Goal: Use online tool/utility: Utilize a website feature to perform a specific function

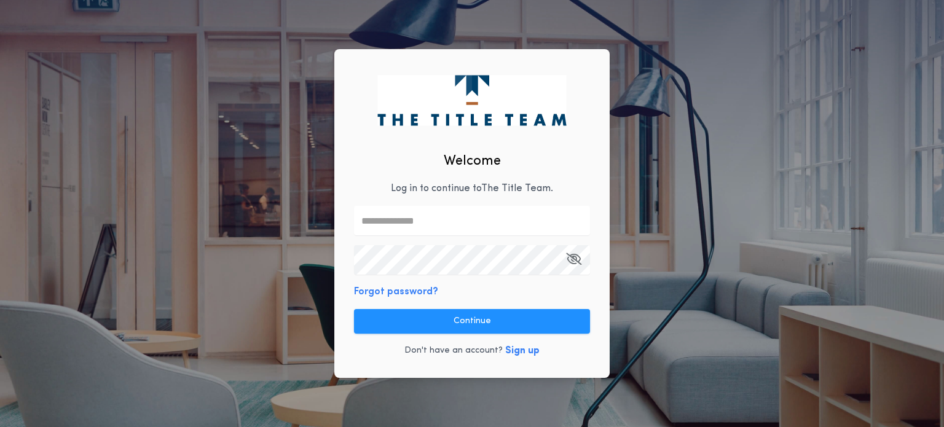
click at [457, 218] on input "text" at bounding box center [472, 221] width 236 height 30
type input "**********"
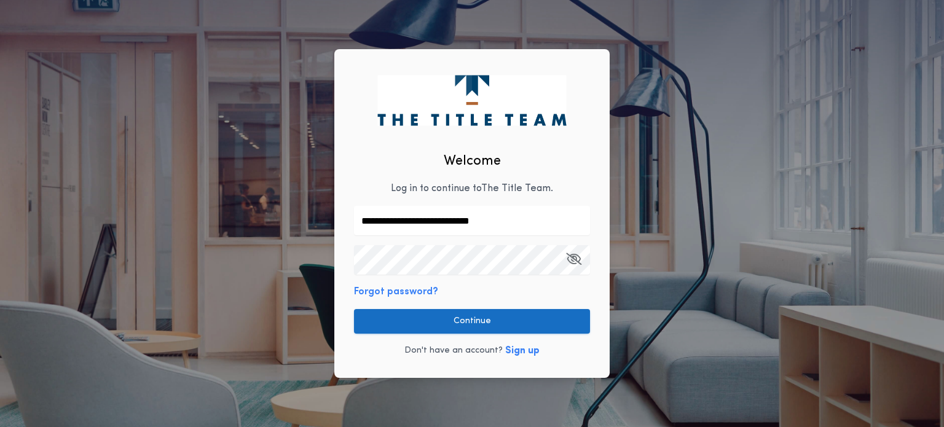
click at [428, 317] on button "Continue" at bounding box center [472, 321] width 236 height 25
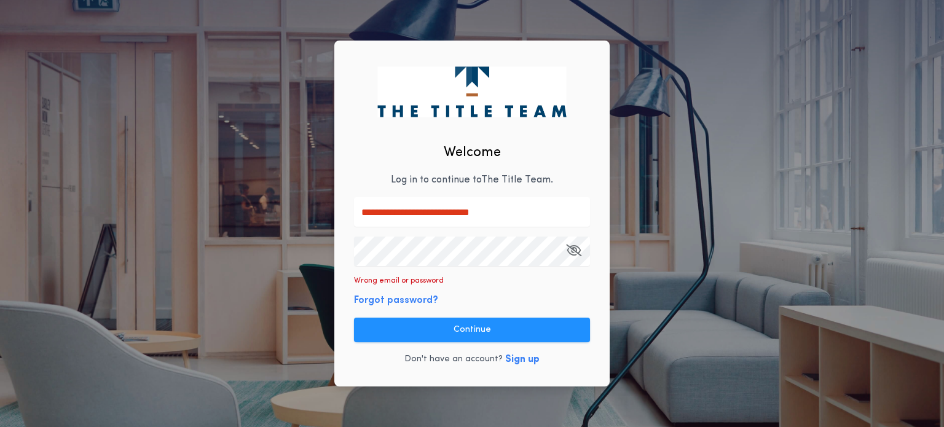
click at [576, 251] on icon "button" at bounding box center [573, 250] width 15 height 1
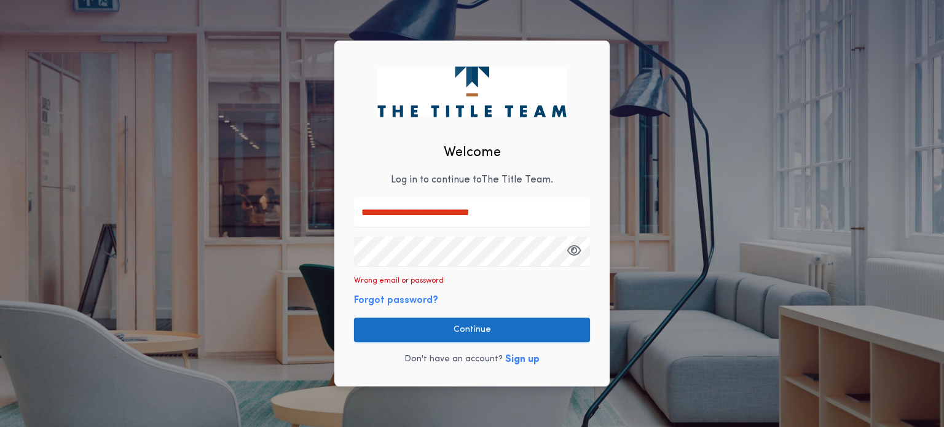
click at [454, 328] on button "Continue" at bounding box center [472, 330] width 236 height 25
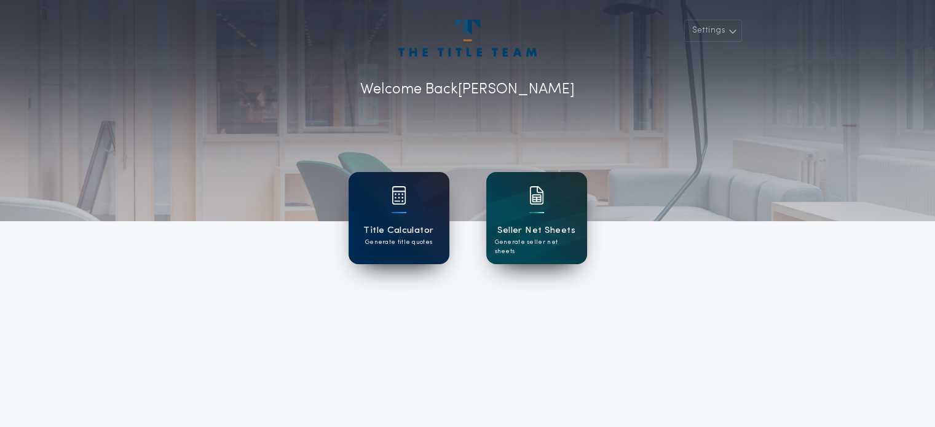
click at [427, 225] on h1 "Title Calculator" at bounding box center [398, 231] width 70 height 14
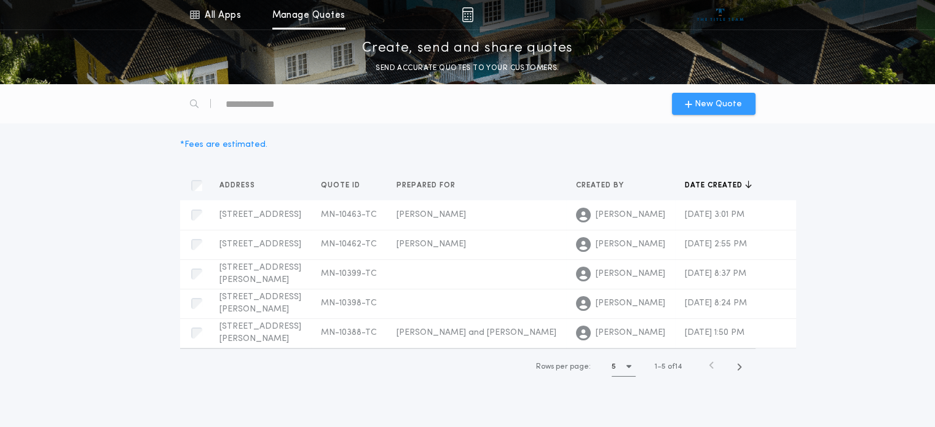
click at [706, 98] on span "New Quote" at bounding box center [718, 104] width 47 height 13
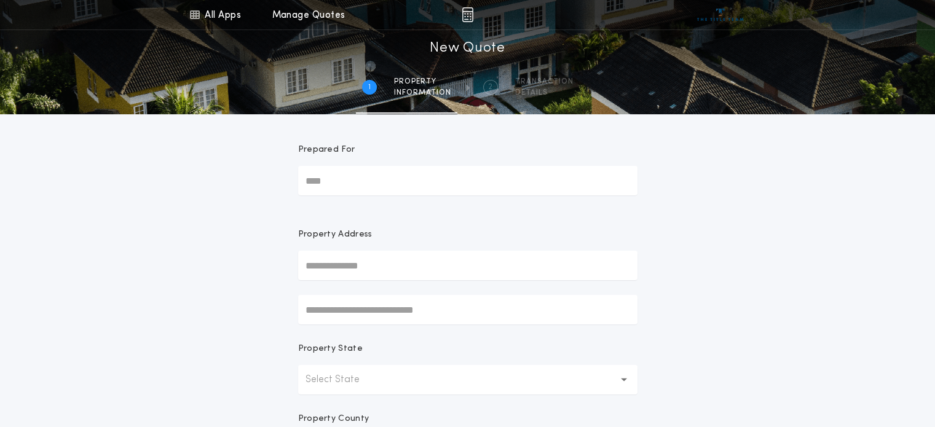
click at [433, 180] on input "Prepared For" at bounding box center [467, 181] width 339 height 30
type input "**********"
click at [413, 270] on input "text" at bounding box center [467, 266] width 339 height 30
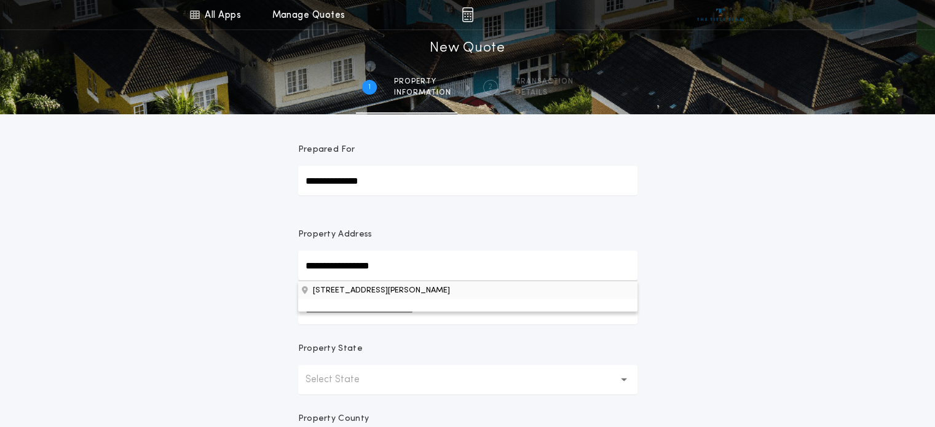
click at [428, 292] on button "[STREET_ADDRESS][PERSON_NAME]" at bounding box center [467, 290] width 339 height 18
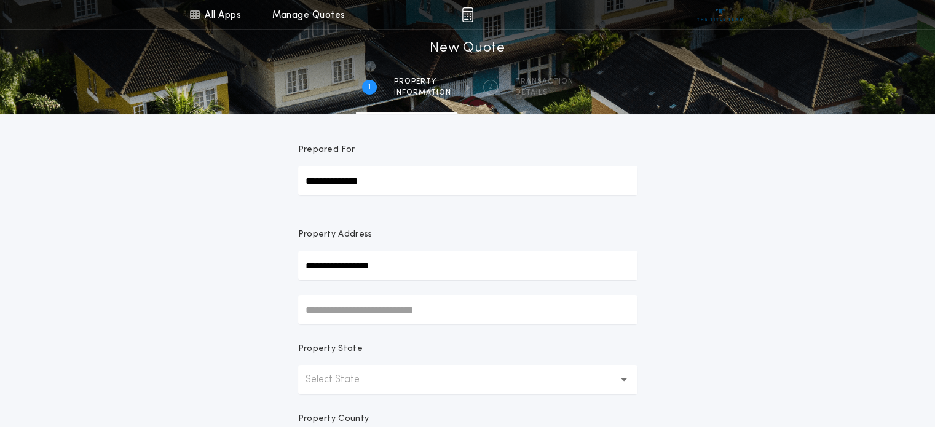
type input "**********"
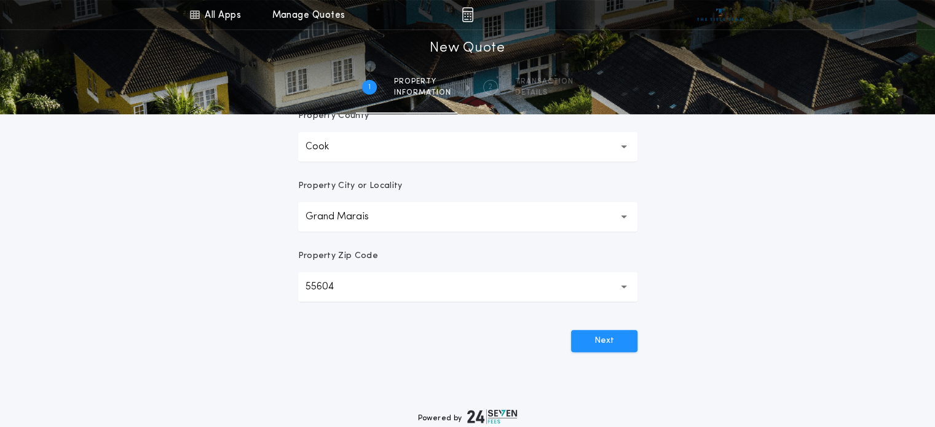
scroll to position [310, 0]
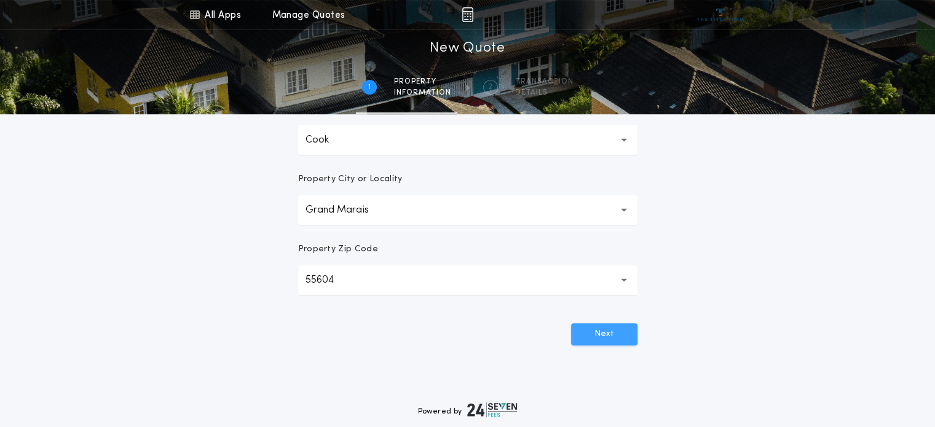
click at [620, 337] on button "Next" at bounding box center [604, 334] width 66 height 22
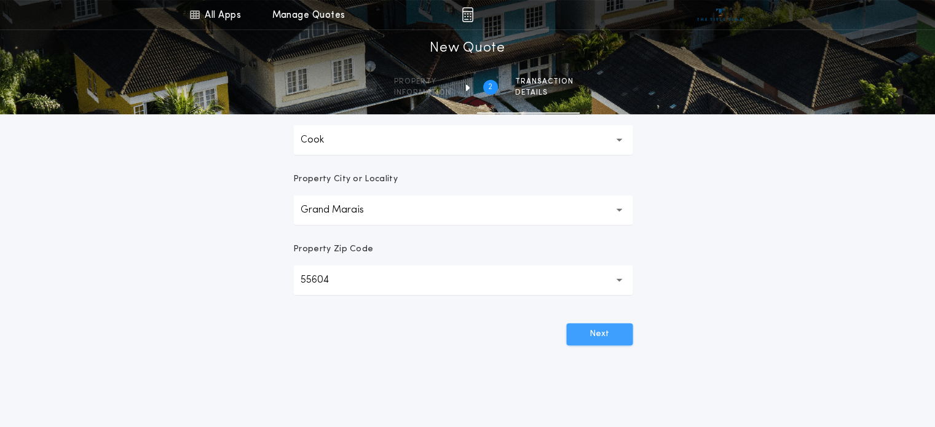
scroll to position [0, 0]
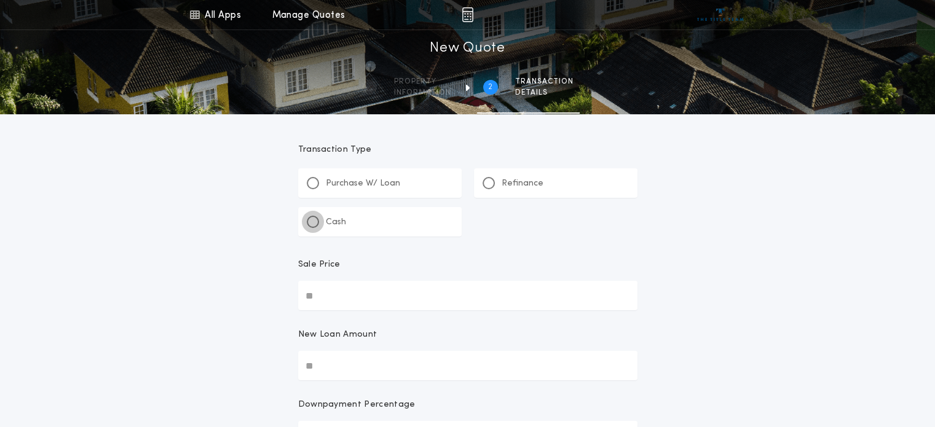
click at [317, 223] on div at bounding box center [313, 222] width 12 height 12
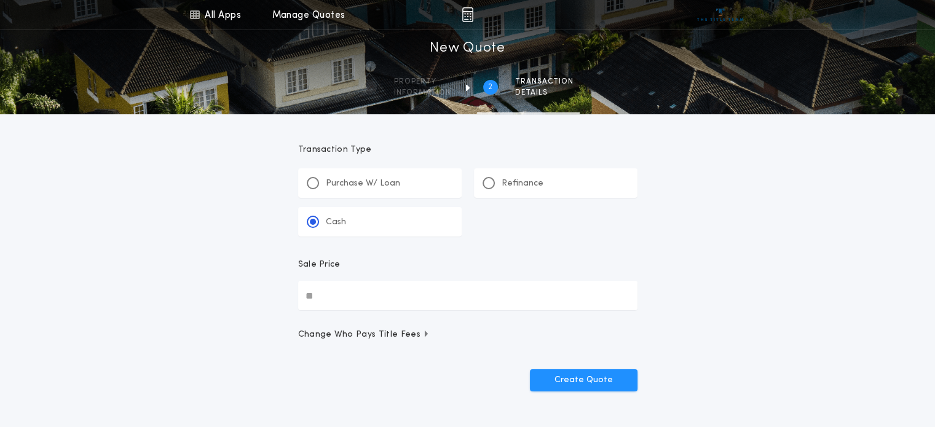
click at [320, 294] on input "Sale Price" at bounding box center [467, 296] width 339 height 30
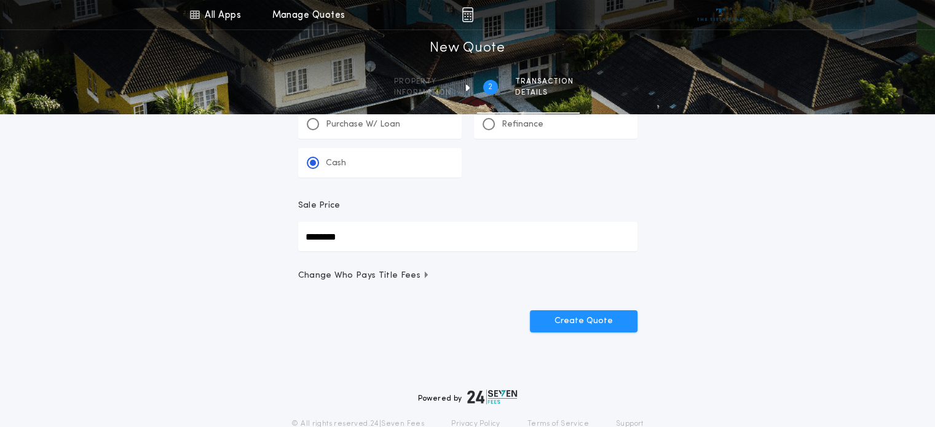
scroll to position [63, 0]
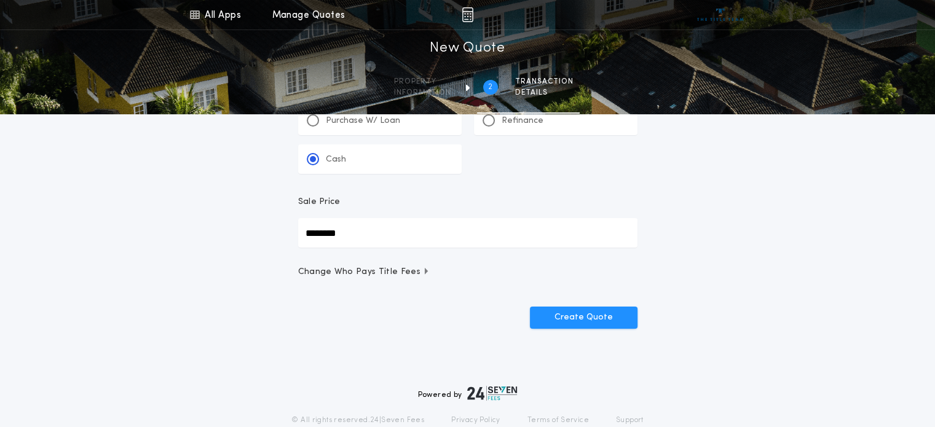
type input "********"
click at [425, 273] on icon "button" at bounding box center [426, 271] width 3 height 7
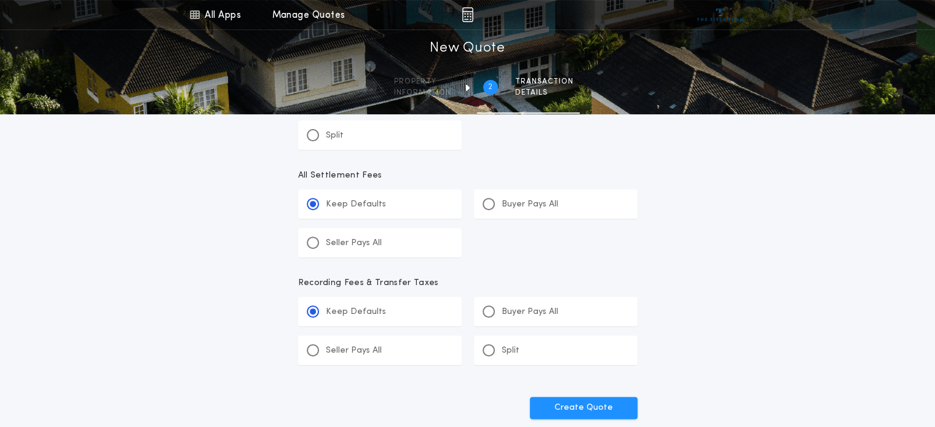
scroll to position [403, 0]
click at [591, 404] on button "Create Quote" at bounding box center [584, 406] width 108 height 22
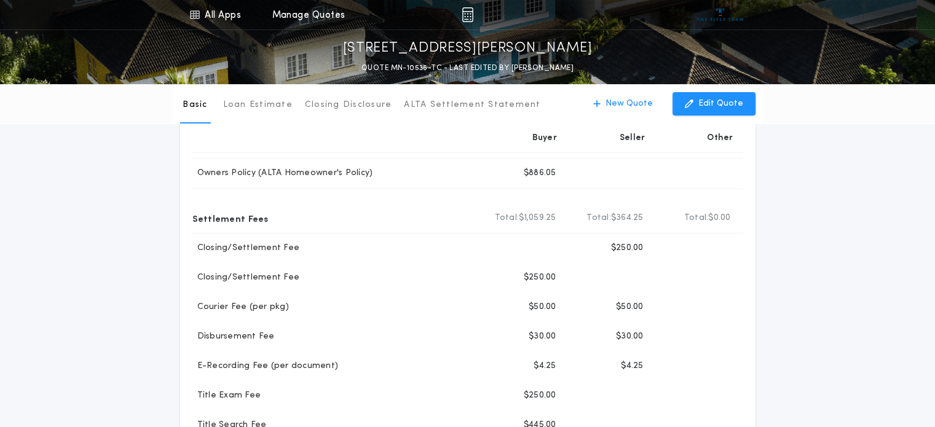
scroll to position [84, 0]
